Goal: Connect with others: Participate in discussion

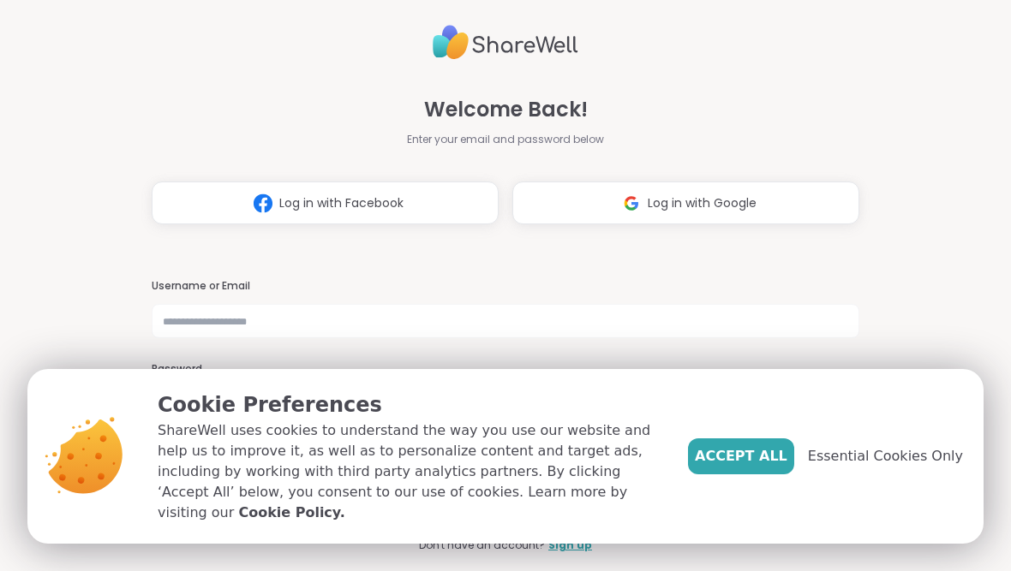
click at [702, 198] on span "Log in with Google" at bounding box center [701, 203] width 109 height 18
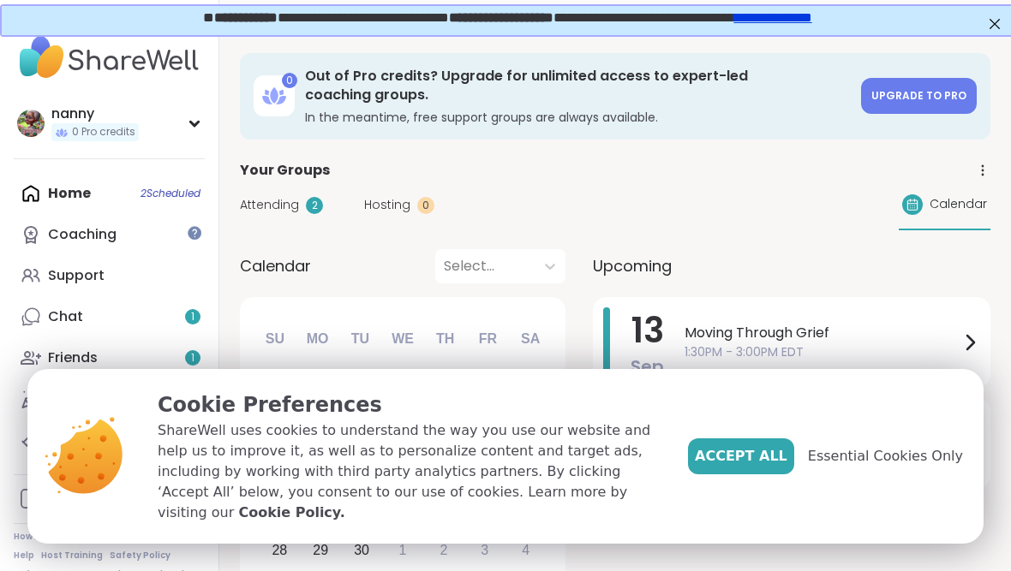
click at [895, 467] on span "Essential Cookies Only" at bounding box center [885, 456] width 155 height 21
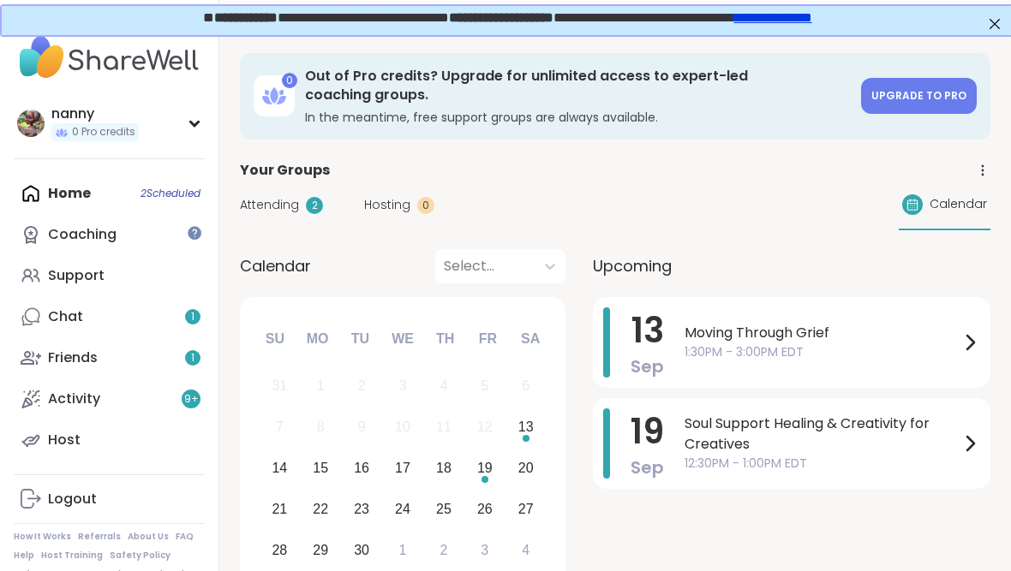
click at [977, 338] on icon at bounding box center [969, 342] width 21 height 21
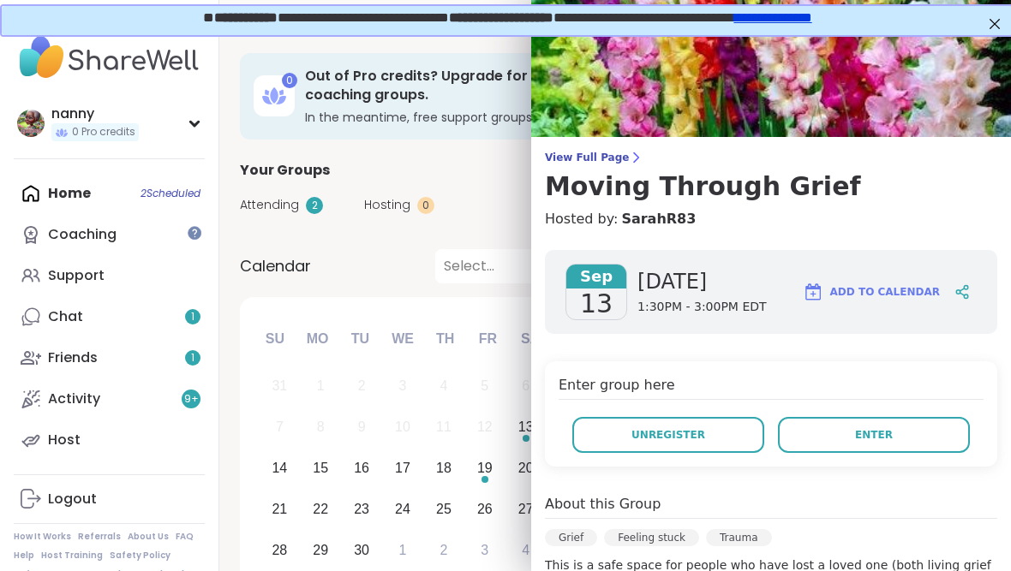
click at [880, 438] on span "Enter" at bounding box center [874, 434] width 38 height 15
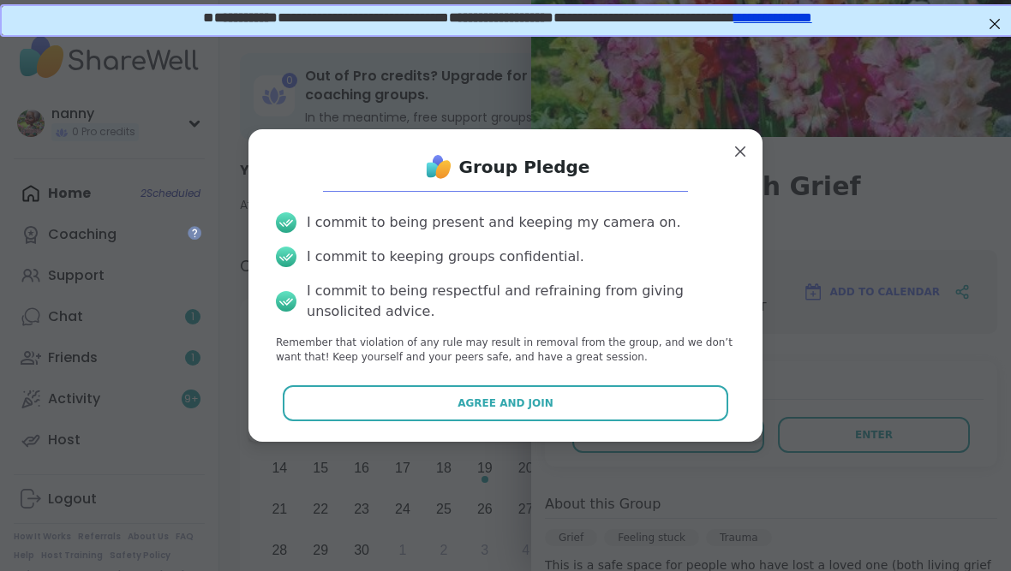
click at [516, 397] on button "Agree and Join" at bounding box center [506, 403] width 446 height 36
